Goal: Task Accomplishment & Management: Use online tool/utility

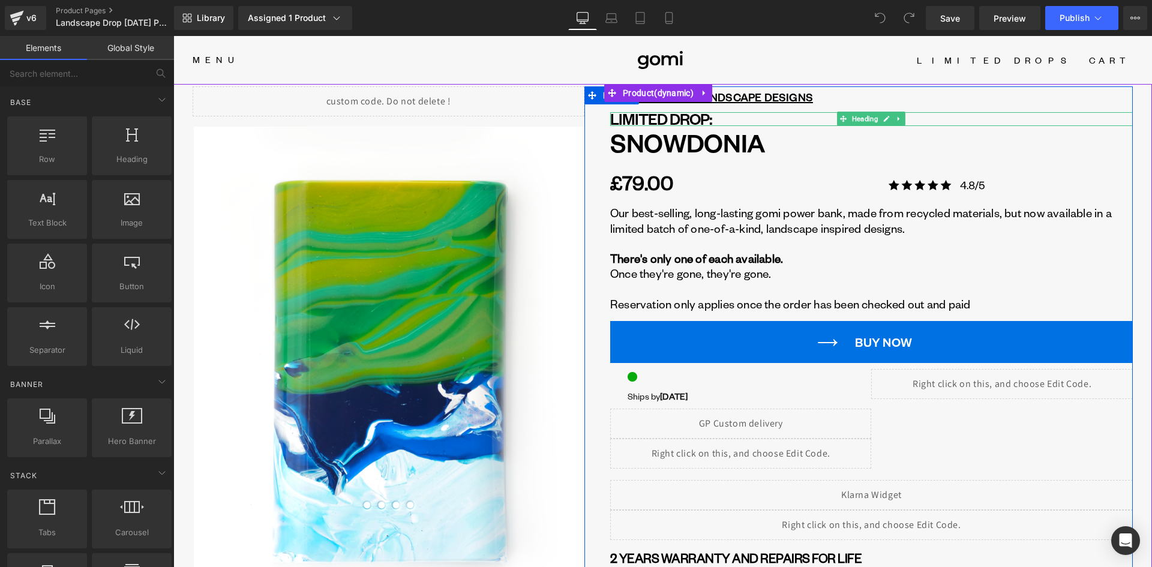
drag, startPoint x: 625, startPoint y: 119, endPoint x: 615, endPoint y: 123, distance: 11.0
click at [625, 119] on h1 "LIMITED DROP:" at bounding box center [871, 119] width 523 height 14
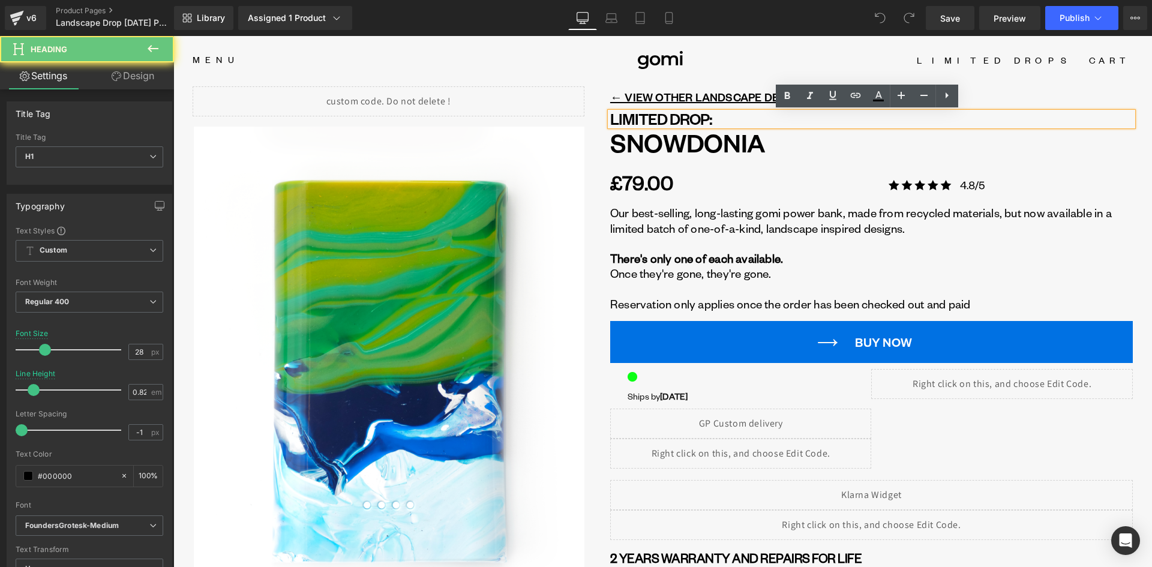
click at [610, 123] on h1 "LIMITED DROP:" at bounding box center [871, 119] width 523 height 14
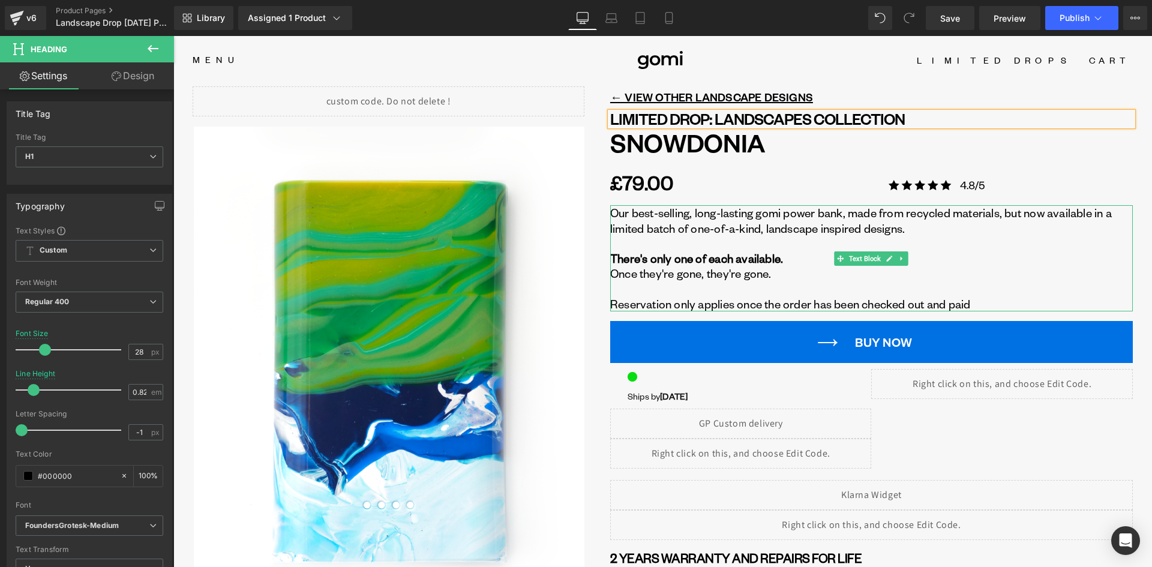
click at [720, 225] on p "Our best-selling, long-lasting gomi power bank, made from recycled materials, b…" at bounding box center [871, 220] width 523 height 30
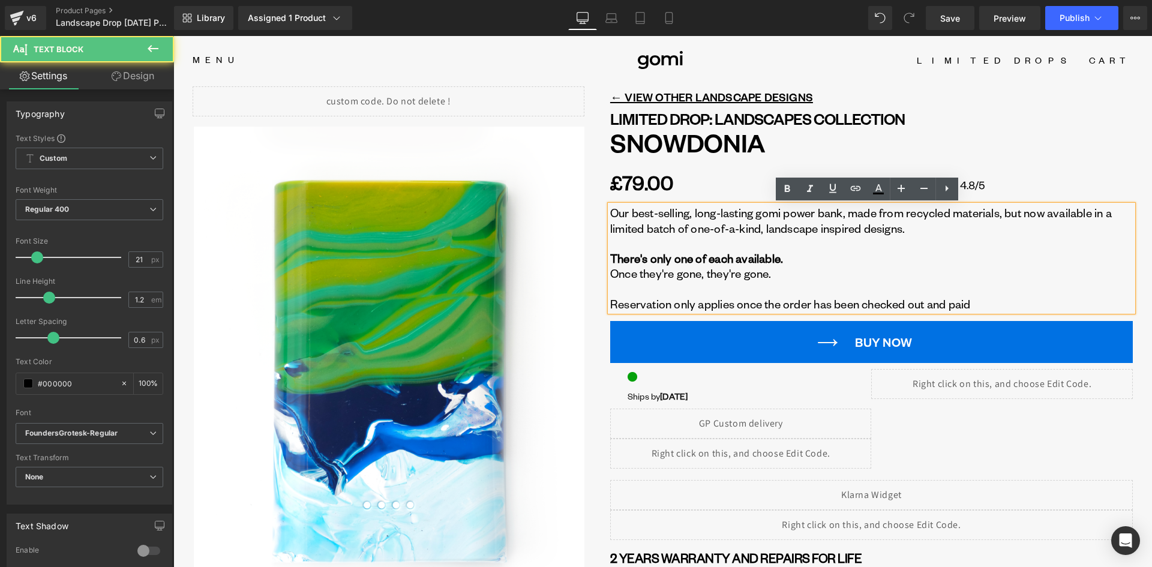
click at [841, 229] on p "Our best-selling, long-lasting gomi power bank, made from recycled materials, b…" at bounding box center [871, 220] width 523 height 30
click at [938, 233] on p "Our best-selling, long-lasting gomi power bank, made from recycled materials, b…" at bounding box center [871, 220] width 523 height 30
click at [1133, 170] on div "Liquid ‹" at bounding box center [662, 498] width 978 height 824
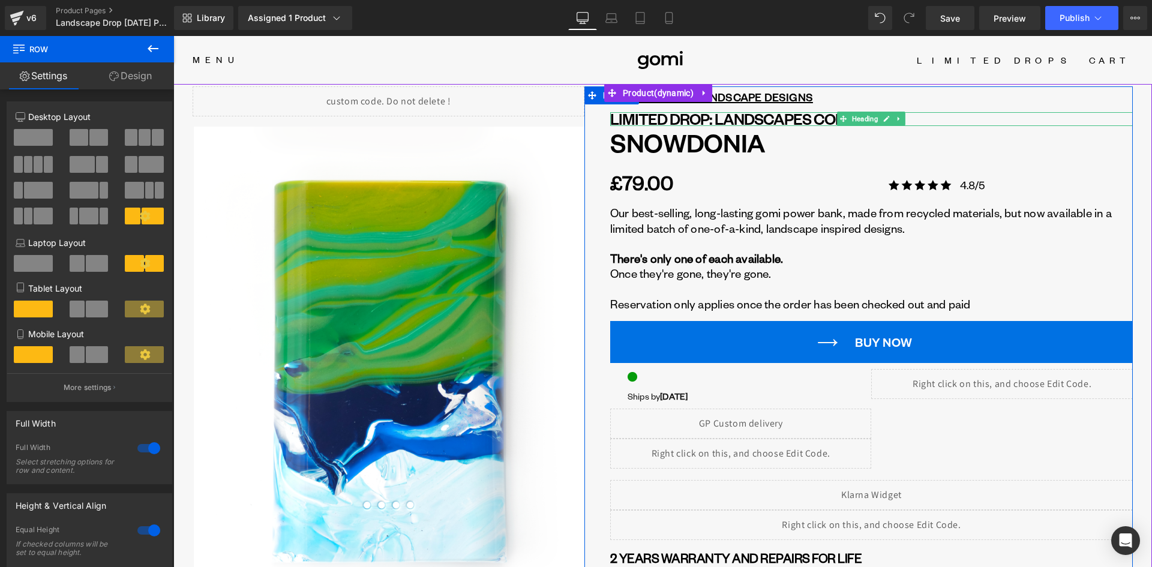
click at [666, 119] on h1 "LIMITED DROP: Landscapes Collection" at bounding box center [871, 119] width 523 height 14
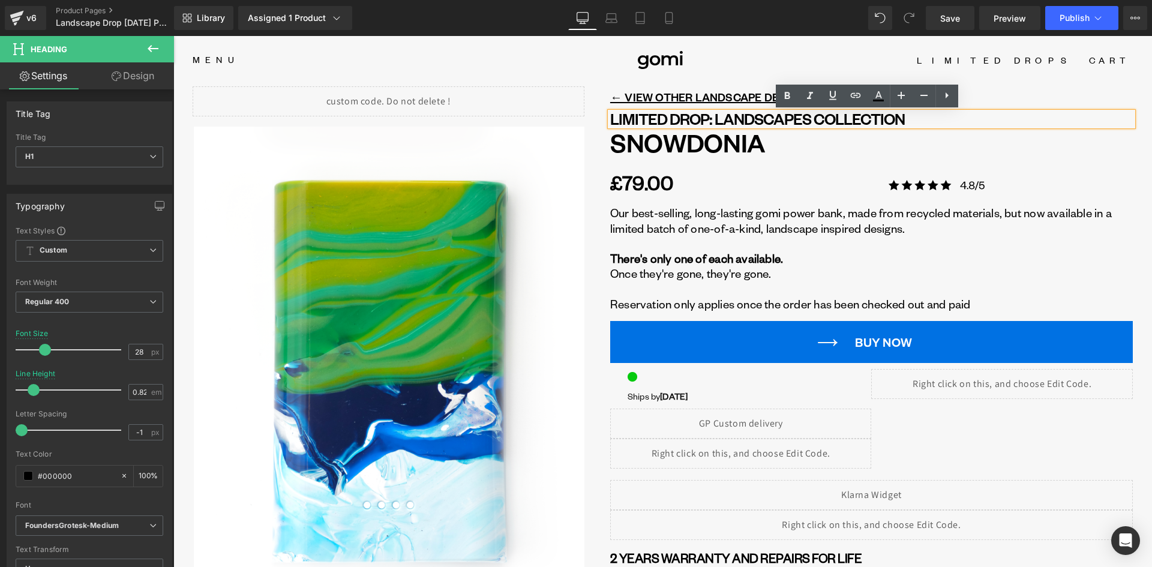
click at [808, 119] on h1 "LIMITED DROP: Landscapes Collection" at bounding box center [871, 119] width 523 height 14
click at [1071, 13] on span "Publish" at bounding box center [1074, 18] width 30 height 10
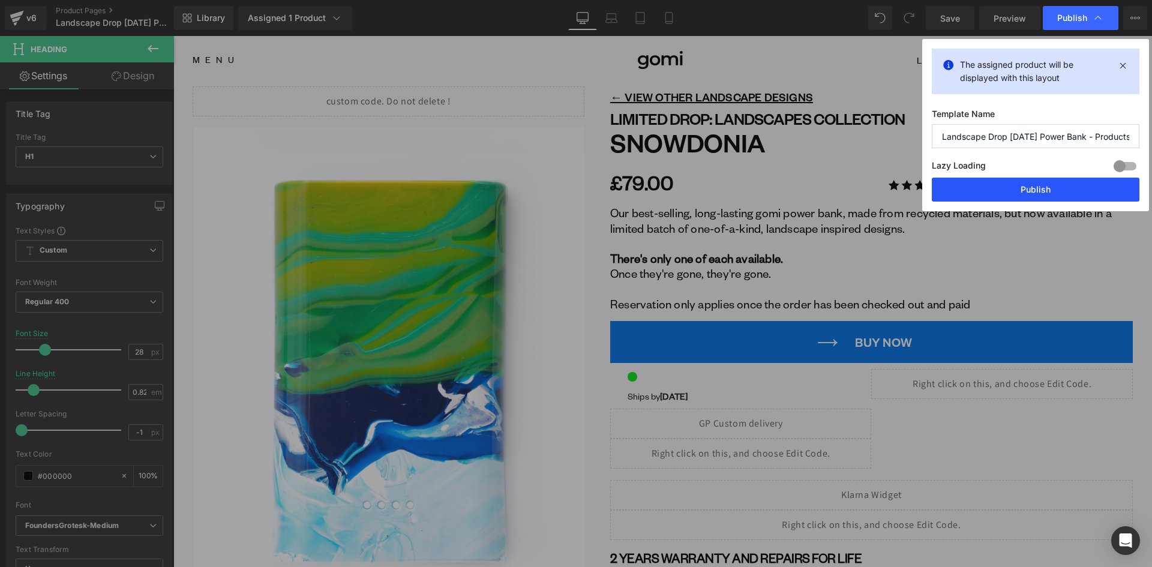
click at [1033, 197] on button "Publish" at bounding box center [1036, 190] width 208 height 24
